Goal: Connect with others

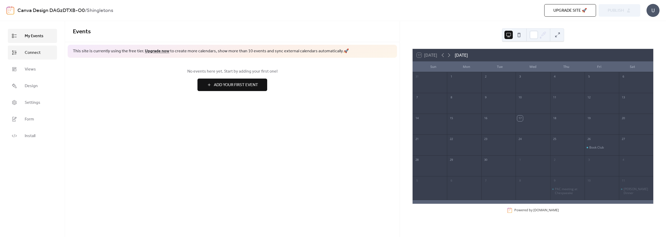
click at [30, 52] on span "Connect" at bounding box center [33, 53] width 16 height 6
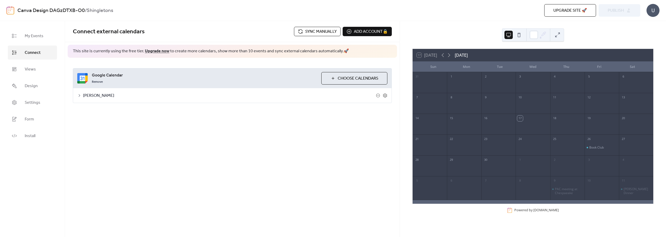
click at [76, 96] on div "[PERSON_NAME]" at bounding box center [232, 95] width 319 height 15
click at [82, 96] on div "[PERSON_NAME]" at bounding box center [232, 95] width 319 height 15
click at [78, 96] on icon at bounding box center [79, 95] width 4 height 4
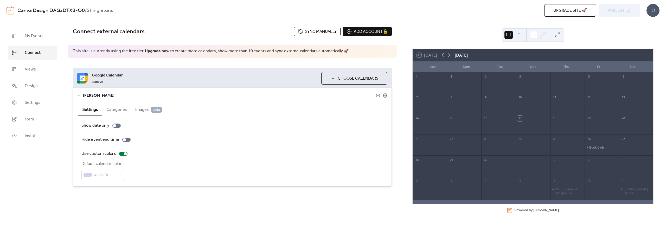
click at [78, 96] on icon at bounding box center [79, 95] width 4 height 4
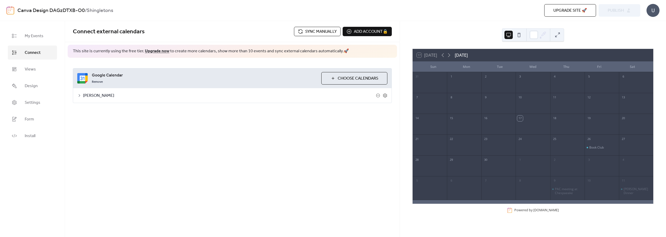
click at [360, 78] on span "Choose Calendars" at bounding box center [358, 78] width 41 height 6
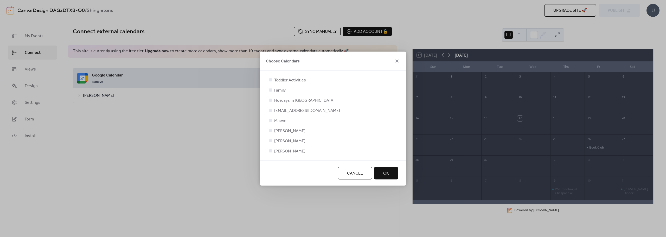
click at [271, 142] on div at bounding box center [270, 140] width 3 height 3
click at [270, 131] on div at bounding box center [270, 130] width 3 height 3
click at [268, 140] on div "Toddler Activities Family Holidays in [GEOGRAPHIC_DATA] [EMAIL_ADDRESS][DOMAIN_…" at bounding box center [333, 116] width 147 height 90
click at [269, 127] on div "Toddler Activities Family Holidays in [GEOGRAPHIC_DATA] [EMAIL_ADDRESS][DOMAIN_…" at bounding box center [333, 115] width 130 height 77
click at [271, 132] on div at bounding box center [270, 130] width 5 height 5
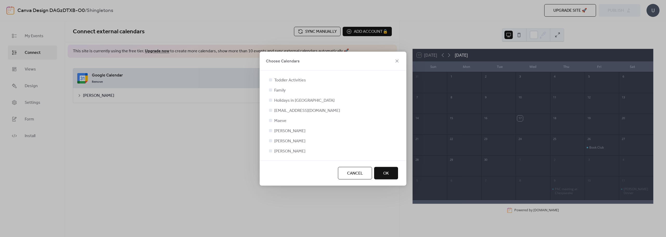
click at [270, 130] on div at bounding box center [270, 130] width 3 height 3
click at [270, 151] on icon at bounding box center [271, 150] width 2 height 1
click at [271, 141] on div at bounding box center [270, 140] width 3 height 3
click at [270, 130] on div at bounding box center [270, 130] width 3 height 3
click at [271, 130] on div at bounding box center [270, 130] width 3 height 3
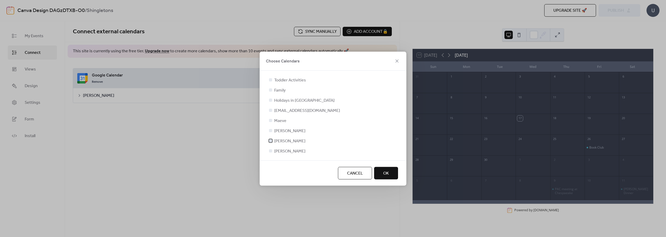
click at [269, 141] on div at bounding box center [270, 140] width 3 height 3
click at [270, 131] on div at bounding box center [270, 130] width 3 height 3
click at [395, 174] on button "OK" at bounding box center [386, 173] width 24 height 12
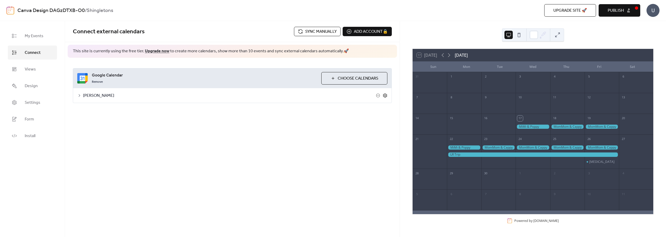
click at [386, 95] on icon at bounding box center [385, 95] width 5 height 5
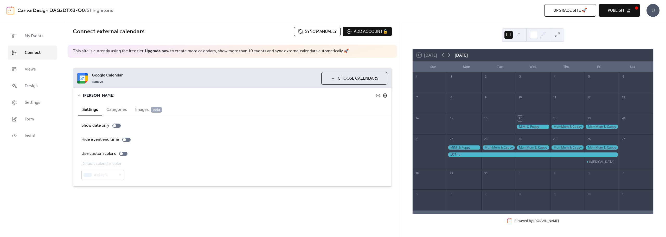
click at [386, 95] on icon at bounding box center [385, 95] width 5 height 5
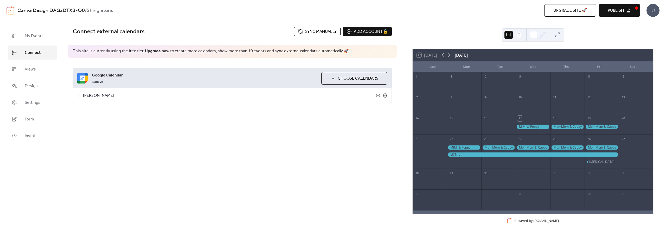
click at [517, 35] on button at bounding box center [519, 35] width 8 height 8
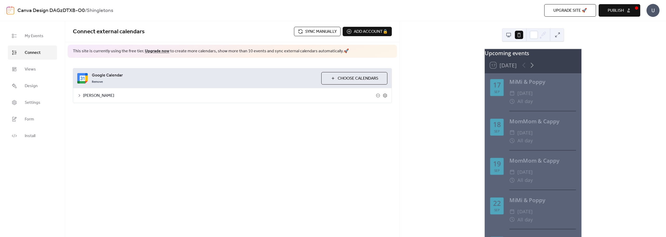
click at [512, 35] on button at bounding box center [509, 35] width 8 height 8
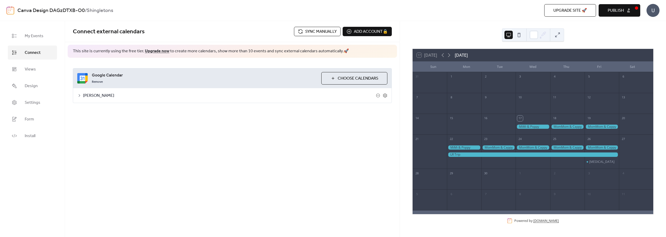
click at [549, 220] on link "[DOMAIN_NAME]" at bounding box center [546, 221] width 26 height 4
click at [28, 37] on span "My Events" at bounding box center [34, 36] width 19 height 6
